Goal: Task Accomplishment & Management: Complete application form

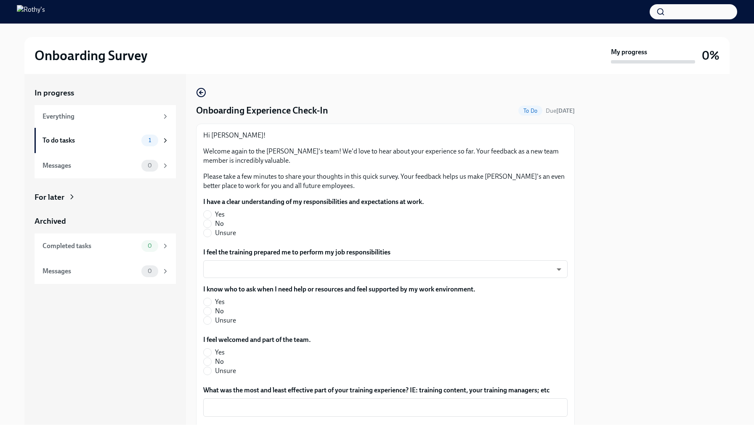
click at [217, 212] on span "Yes" at bounding box center [220, 214] width 10 height 9
click at [211, 212] on input "Yes" at bounding box center [208, 215] width 8 height 8
radio input "true"
click at [259, 268] on body "Onboarding Survey My progress 0% In progress Everything To do tasks 1 Messages …" at bounding box center [377, 217] width 754 height 434
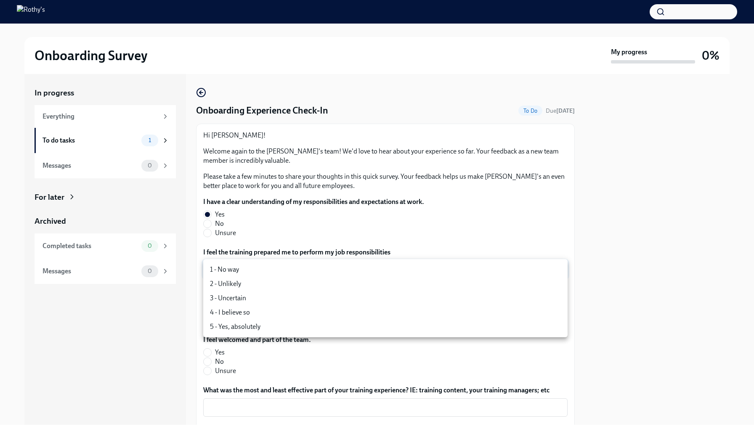
click at [244, 329] on li "5 - Yes, absolutely" at bounding box center [385, 327] width 364 height 14
type input "TVXOjZLlD"
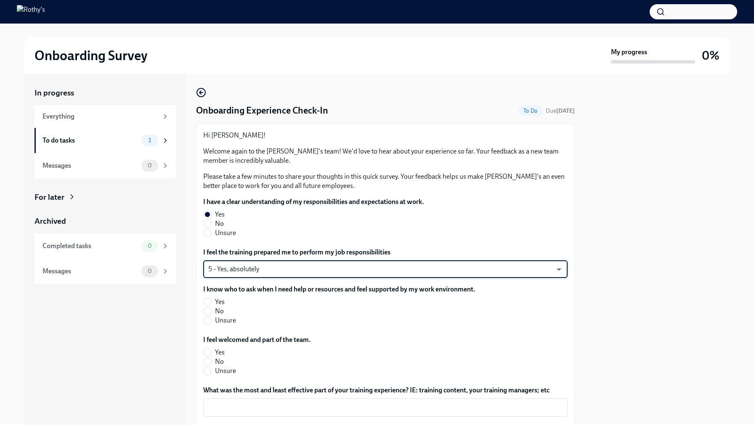
click at [222, 301] on span "Yes" at bounding box center [220, 301] width 10 height 9
click at [211, 301] on input "Yes" at bounding box center [208, 302] width 8 height 8
radio input "true"
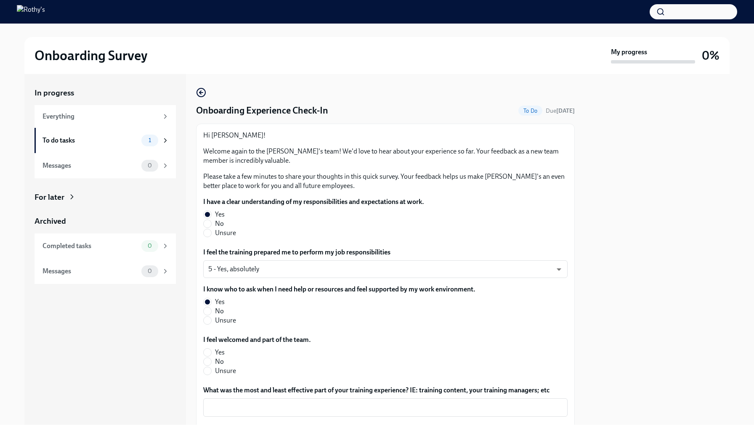
click at [216, 353] on span "Yes" at bounding box center [220, 352] width 10 height 9
click at [211, 353] on input "Yes" at bounding box center [208, 353] width 8 height 8
radio input "true"
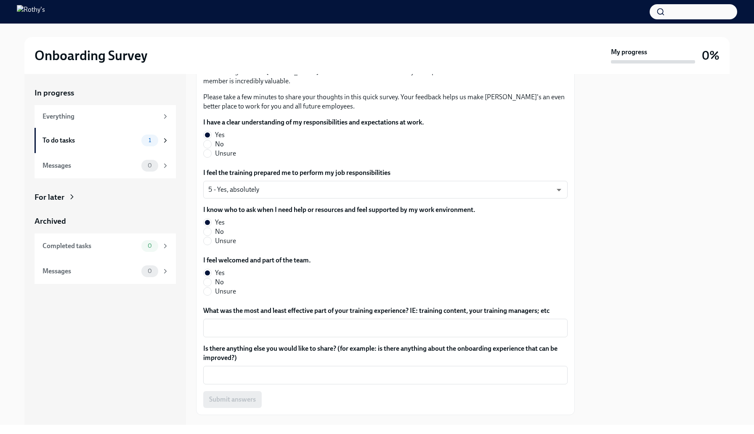
scroll to position [97, 0]
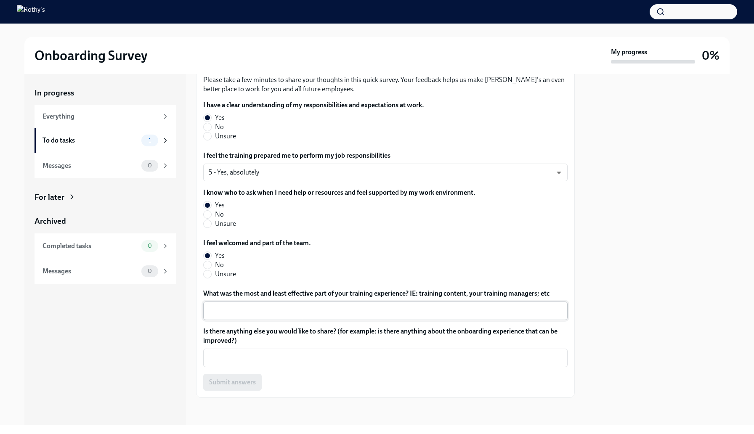
click at [257, 310] on textarea "What was the most and least effective part of your training experience? IE: tra…" at bounding box center [385, 311] width 354 height 10
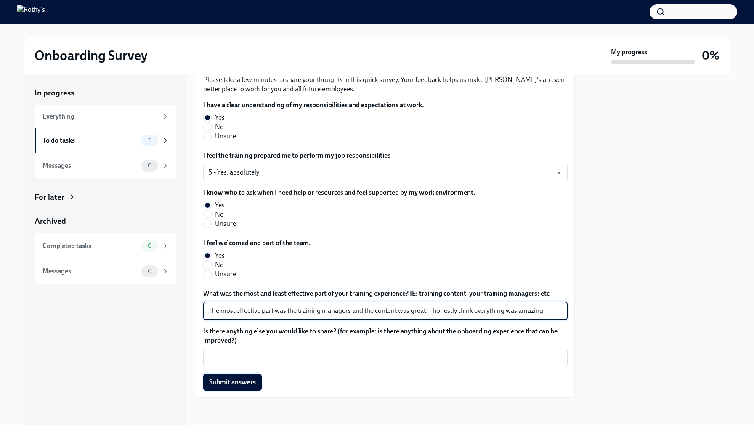
type textarea "The most effective part was the training managers and the content was great! I …"
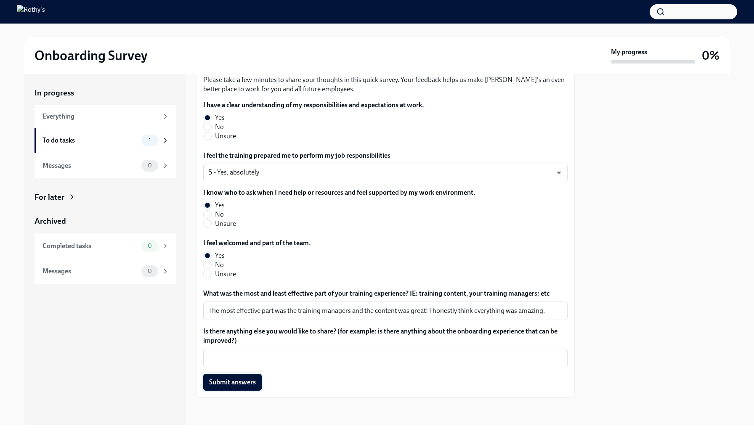
click at [245, 390] on button "Submit answers" at bounding box center [232, 382] width 58 height 17
